Goal: Find specific page/section: Find specific page/section

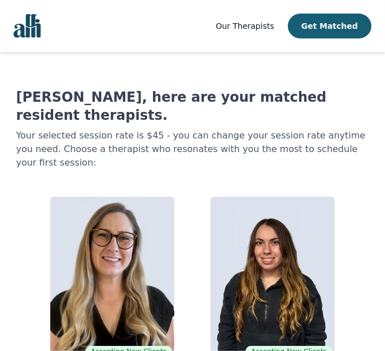
click at [242, 21] on span "Our Therapists" at bounding box center [245, 25] width 58 height 9
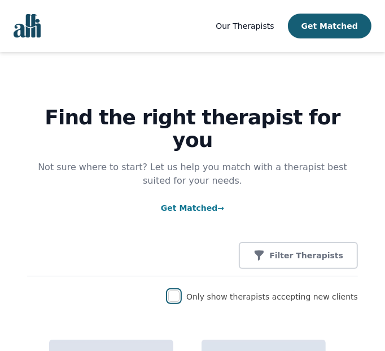
click at [180, 290] on input "checkbox" at bounding box center [173, 295] width 11 height 11
checkbox input "true"
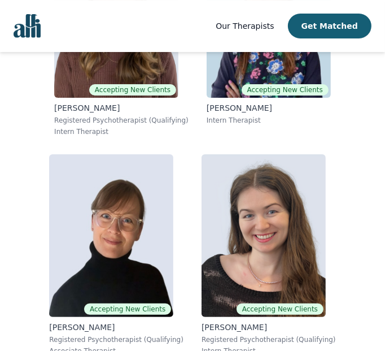
scroll to position [4056, 0]
